Goal: Transaction & Acquisition: Download file/media

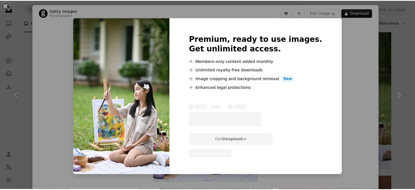
scroll to position [1119, 0]
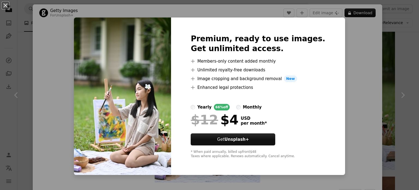
click at [380, 68] on div "An X shape Premium, ready to use images. Get unlimited access. A plus sign Memb…" at bounding box center [209, 95] width 419 height 190
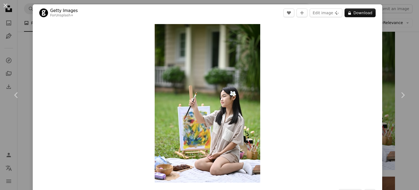
click at [379, 68] on div "An X shape Chevron left Chevron right Getty Images For Unsplash+ A heart A plus…" at bounding box center [209, 95] width 419 height 190
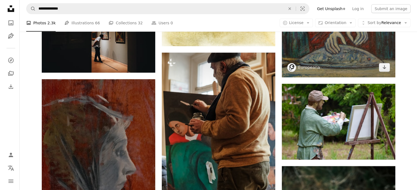
scroll to position [1528, 0]
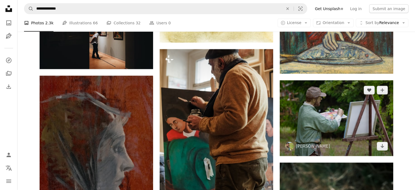
click at [342, 108] on img at bounding box center [337, 118] width 114 height 76
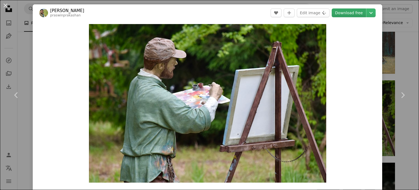
click at [351, 16] on link "Download free" at bounding box center [349, 12] width 34 height 9
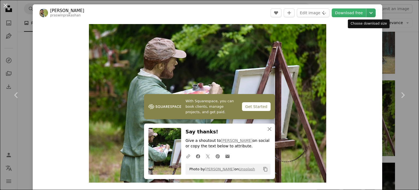
click at [370, 13] on icon "Choose download size" at bounding box center [371, 13] width 3 height 2
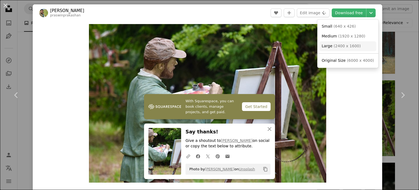
click at [344, 49] on span "Large ( 2400 x 1600 )" at bounding box center [341, 45] width 39 height 5
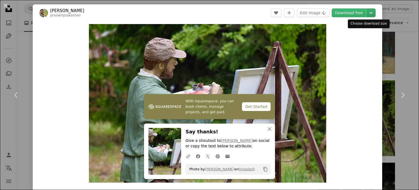
click at [370, 14] on icon "Chevron down" at bounding box center [371, 13] width 9 height 7
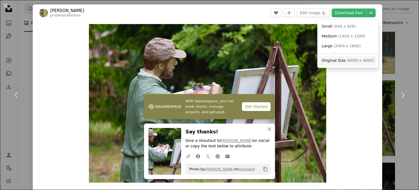
click at [358, 61] on span "( 6000 x 4000 )" at bounding box center [360, 60] width 27 height 4
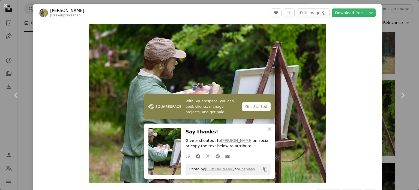
click at [345, 145] on div "Zoom in" at bounding box center [208, 103] width 350 height 164
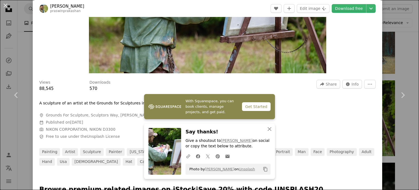
scroll to position [273, 0]
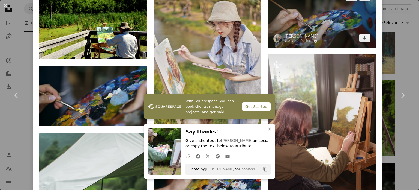
scroll to position [491, 0]
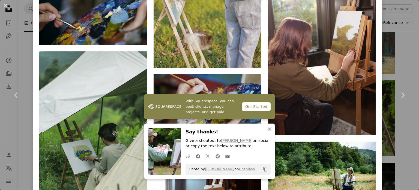
click at [266, 129] on icon "An X shape" at bounding box center [269, 129] width 7 height 7
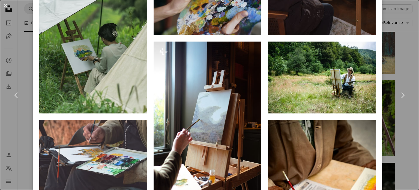
scroll to position [628, 0]
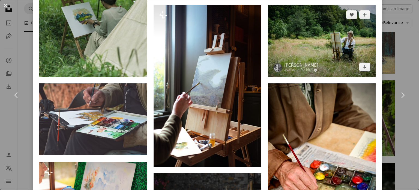
click at [309, 39] on img at bounding box center [322, 41] width 108 height 72
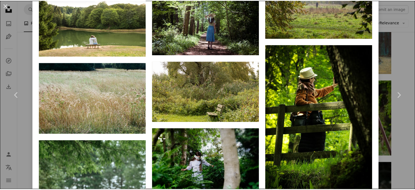
scroll to position [464, 0]
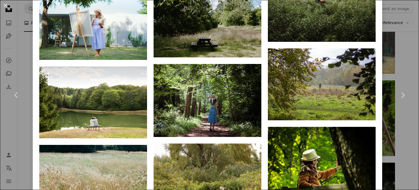
click at [15, 64] on div "An X shape Chevron left Chevron right Gioele Fazzeri Available for hire A check…" at bounding box center [209, 95] width 419 height 190
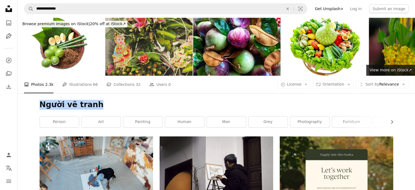
drag, startPoint x: 95, startPoint y: 106, endPoint x: 39, endPoint y: 107, distance: 56.2
click at [39, 107] on div "Người vẽ tranh Chevron right person art painting human man grey photography fur…" at bounding box center [216, 114] width 367 height 43
drag, startPoint x: 40, startPoint y: 106, endPoint x: 96, endPoint y: 109, distance: 56.0
click at [96, 109] on div "Người vẽ tranh Chevron right person art painting human man grey photography fur…" at bounding box center [216, 114] width 367 height 43
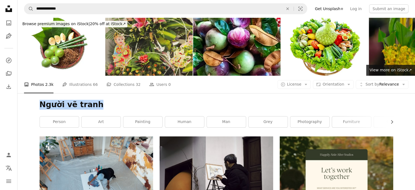
click at [96, 109] on div "Người vẽ tranh Chevron right person art painting human man grey photography fur…" at bounding box center [216, 114] width 367 height 43
click at [262, 122] on link "grey" at bounding box center [268, 121] width 39 height 11
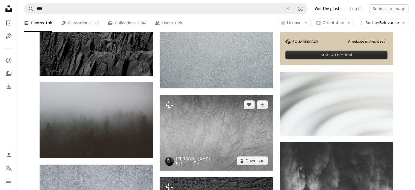
scroll to position [327, 0]
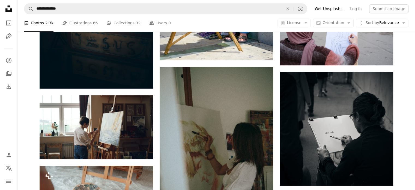
scroll to position [355, 0]
